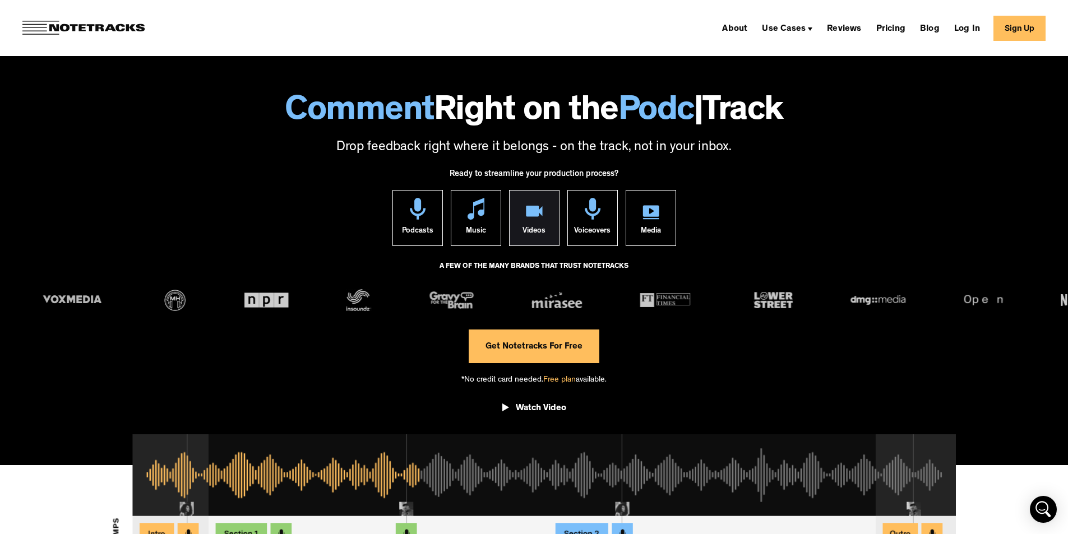
click at [526, 210] on img at bounding box center [534, 213] width 17 height 14
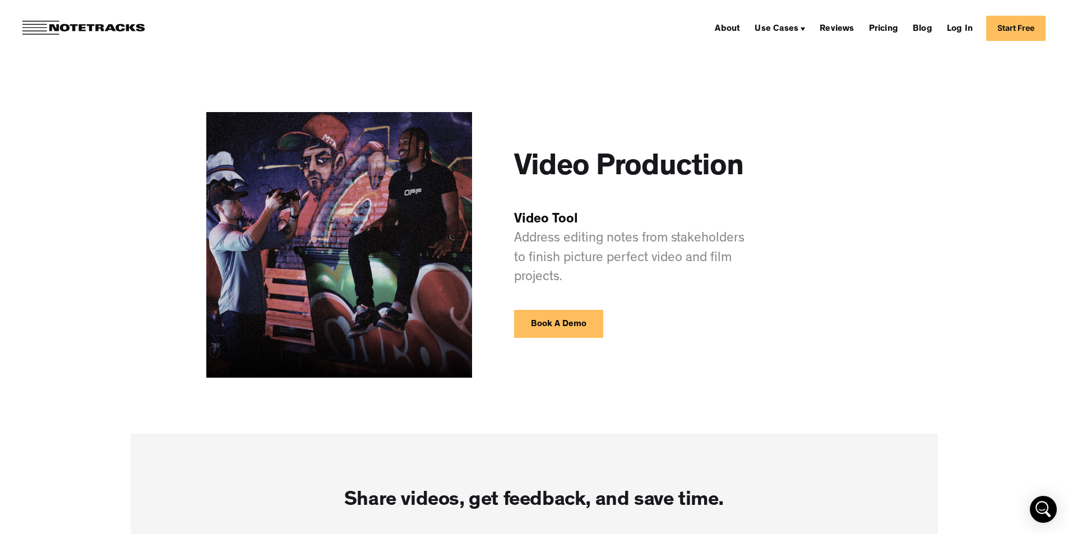
click at [553, 323] on link "Book A Demo" at bounding box center [558, 324] width 89 height 28
